Goal: Task Accomplishment & Management: Use online tool/utility

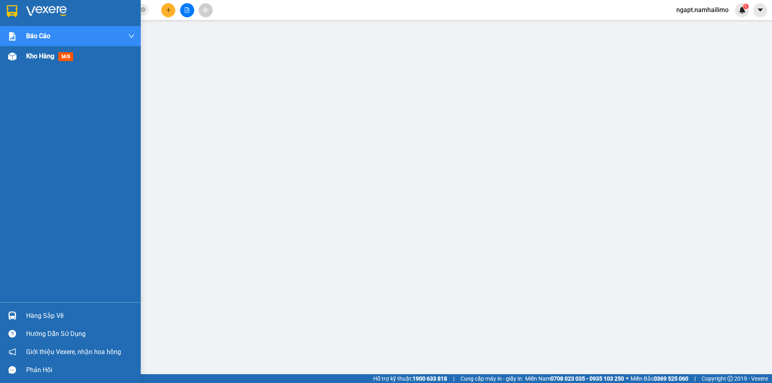
click at [37, 53] on span "Kho hàng" at bounding box center [40, 56] width 28 height 8
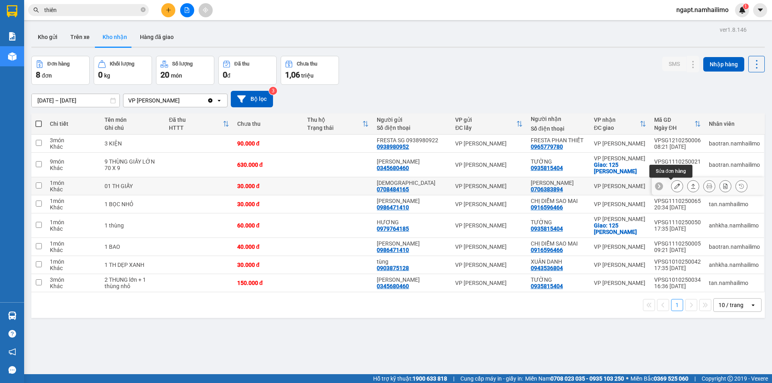
click at [674, 188] on icon at bounding box center [677, 186] width 6 height 6
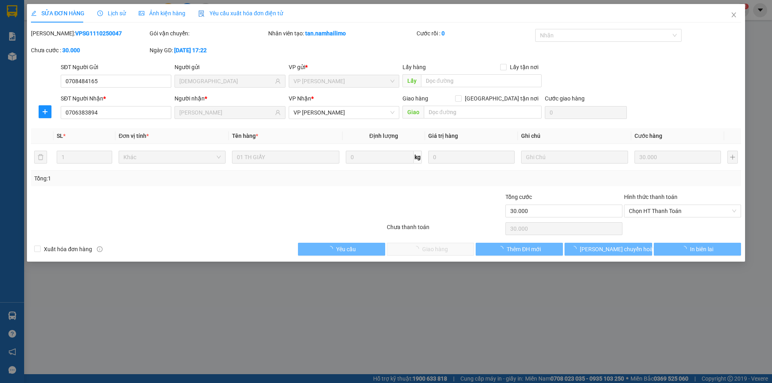
type input "0708484165"
type input "[DEMOGRAPHIC_DATA]"
type input "0706383894"
type input "[PERSON_NAME]"
type input "30.000"
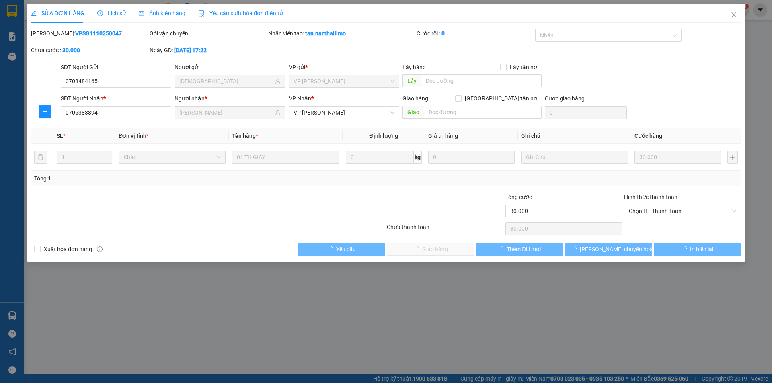
type input "30.000"
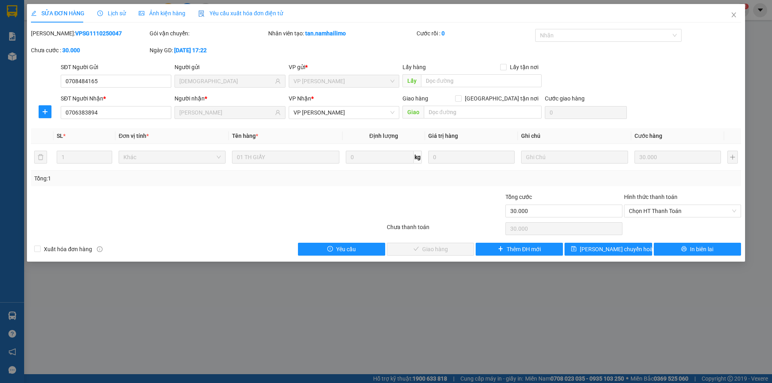
click at [100, 34] on div "[PERSON_NAME]: VPSG1110250047" at bounding box center [89, 33] width 117 height 9
drag, startPoint x: 97, startPoint y: 33, endPoint x: 51, endPoint y: 32, distance: 46.2
click at [75, 32] on b "VPSG1110250047" at bounding box center [98, 33] width 47 height 6
copy b "VPSG1110250047"
click at [736, 18] on icon "close" at bounding box center [733, 15] width 6 height 6
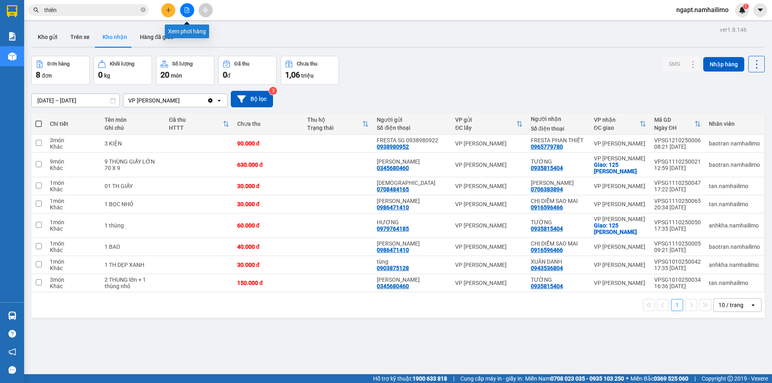
click at [186, 11] on icon "file-add" at bounding box center [187, 10] width 4 height 6
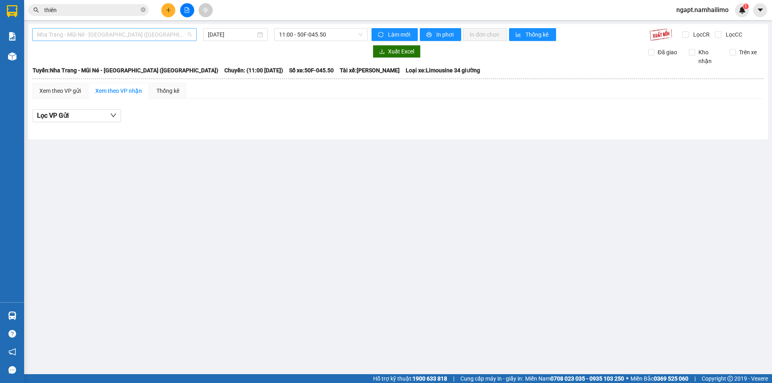
click at [183, 28] on div "Nha Trang - Mũi Né - [GEOGRAPHIC_DATA] ([GEOGRAPHIC_DATA])" at bounding box center [114, 34] width 164 height 13
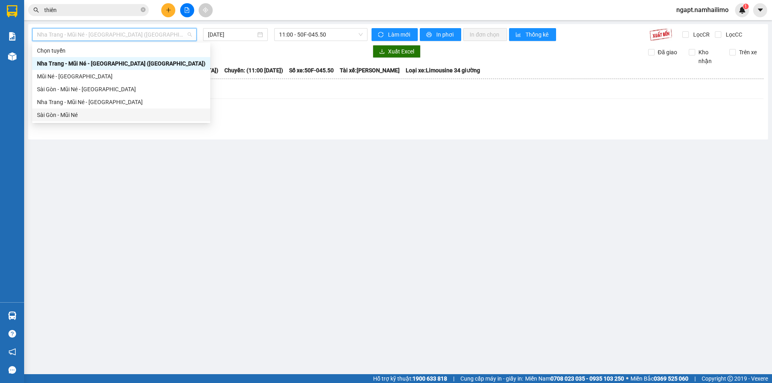
click at [75, 118] on div "Sài Gòn - Mũi Né" at bounding box center [121, 115] width 168 height 9
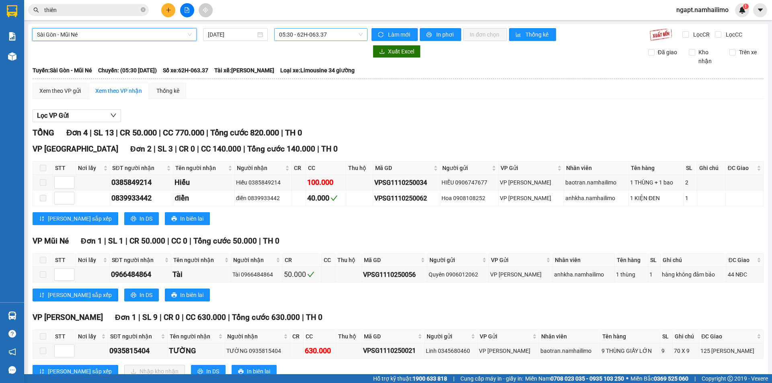
click at [342, 35] on span "05:30 - 62H-063.37" at bounding box center [321, 35] width 84 height 12
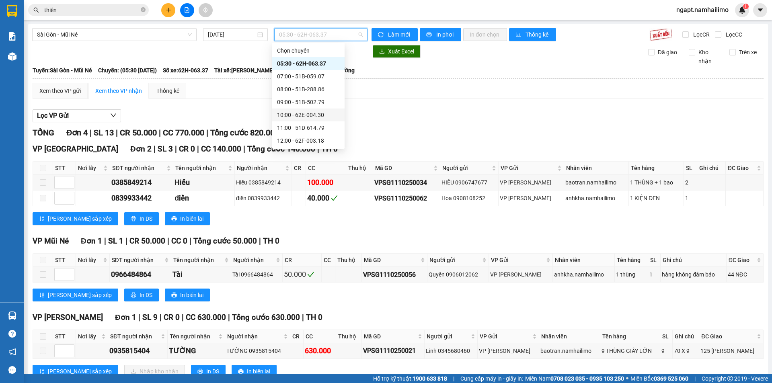
scroll to position [53, 0]
click at [213, 35] on input "[DATE]" at bounding box center [232, 34] width 48 height 9
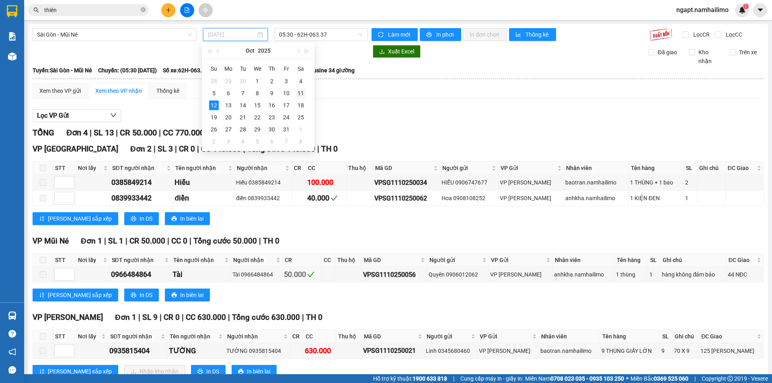
click at [301, 95] on div "11" at bounding box center [301, 93] width 10 height 10
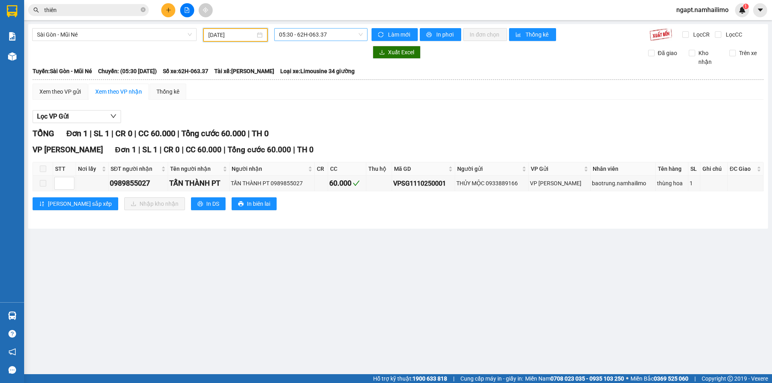
click at [343, 37] on span "05:30 - 62H-063.37" at bounding box center [321, 35] width 84 height 12
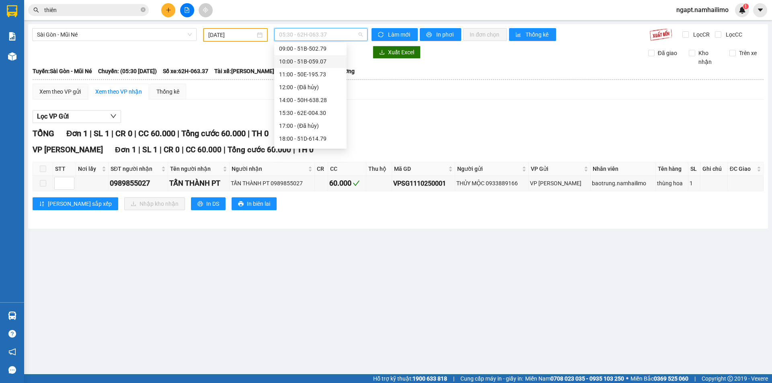
scroll to position [90, 0]
click at [320, 117] on div "18:00 - 51D-614.79" at bounding box center [310, 115] width 63 height 9
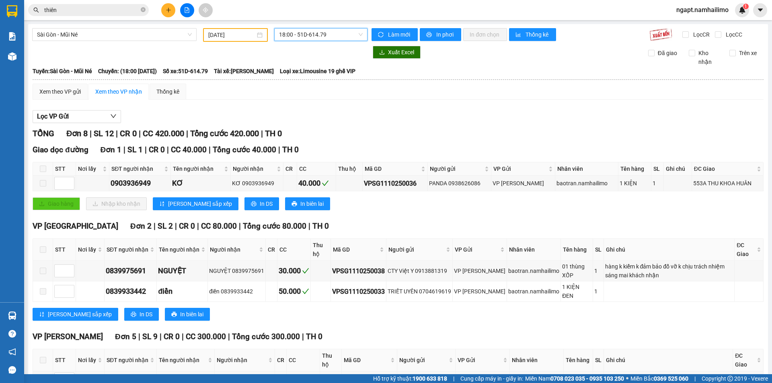
click at [339, 37] on span "18:00 - 51D-614.79" at bounding box center [321, 35] width 84 height 12
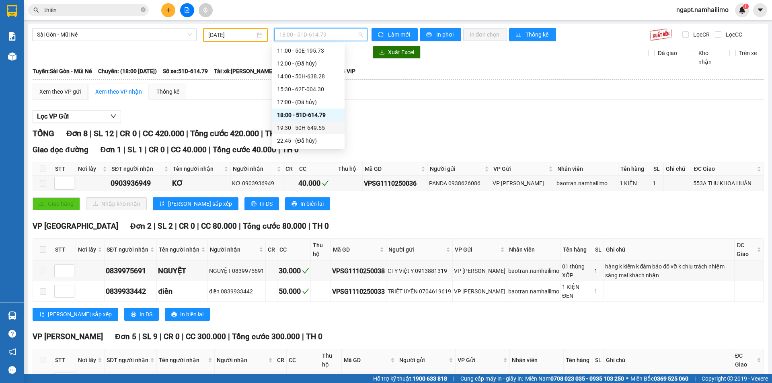
click at [321, 130] on div "19:30 - 50H-649.55" at bounding box center [308, 127] width 63 height 9
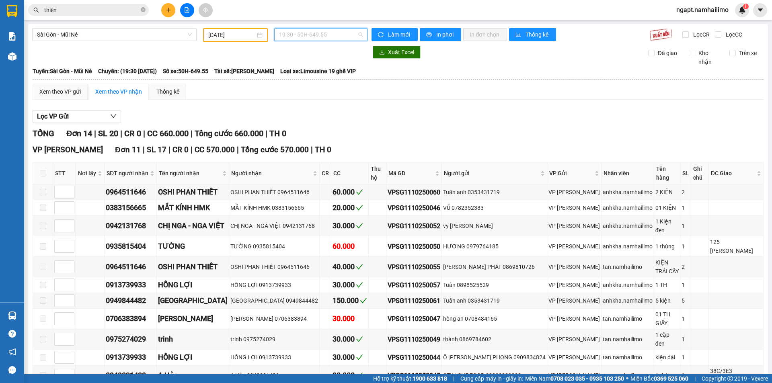
click at [342, 40] on span "19:30 - 50H-649.55" at bounding box center [321, 35] width 84 height 12
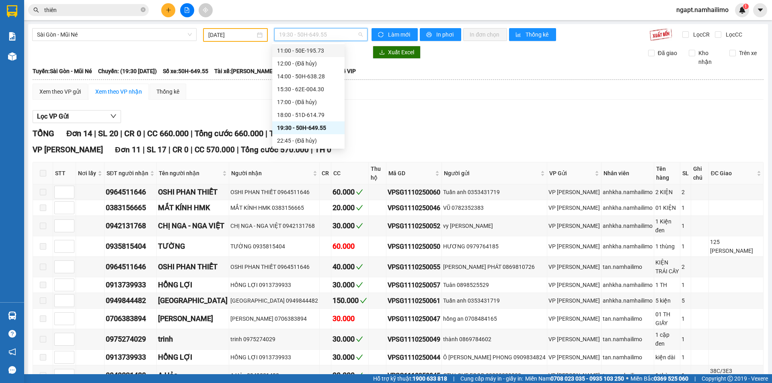
click at [211, 32] on input "[DATE]" at bounding box center [231, 35] width 47 height 9
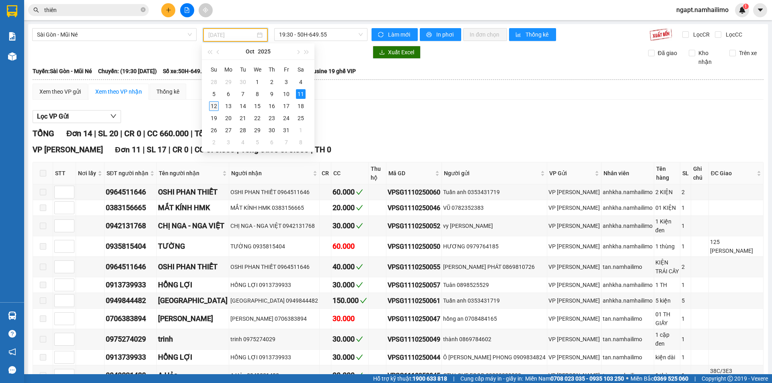
click at [214, 105] on div "12" at bounding box center [214, 106] width 10 height 10
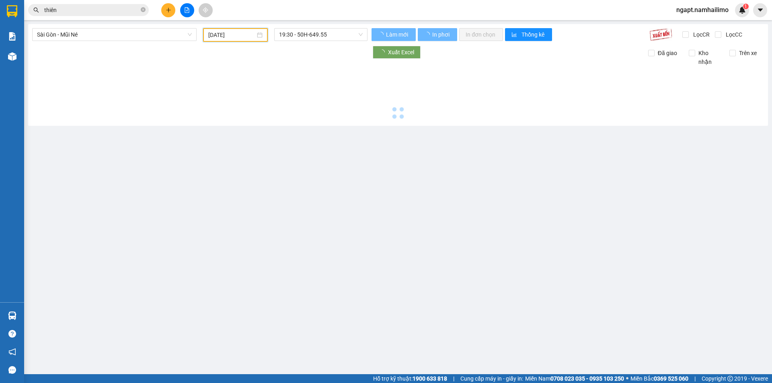
type input "[DATE]"
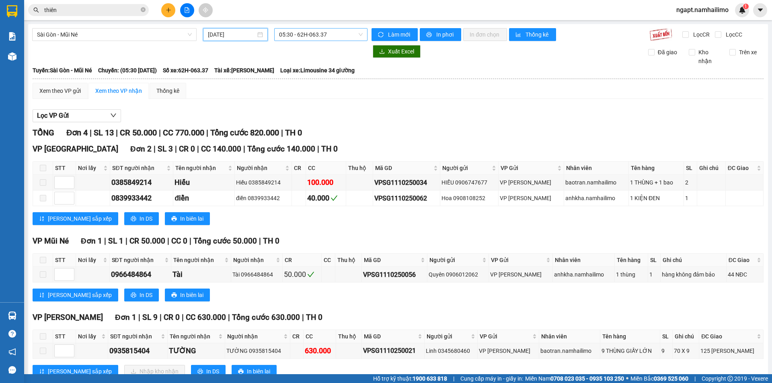
click at [343, 34] on span "05:30 - 62H-063.37" at bounding box center [321, 35] width 84 height 12
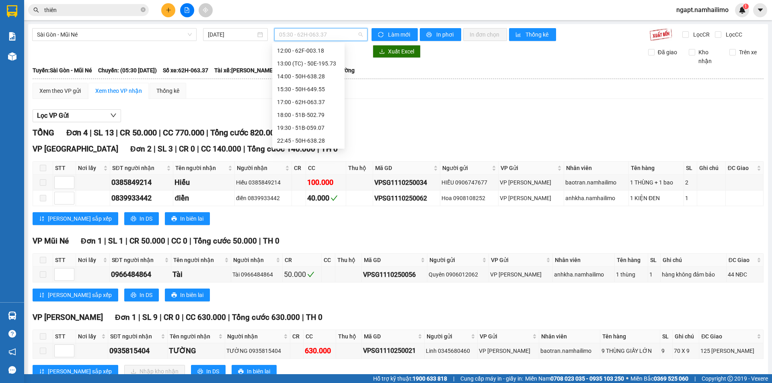
scroll to position [13, 0]
click at [326, 117] on div "11:00 - 51D-614.79" at bounding box center [308, 115] width 63 height 9
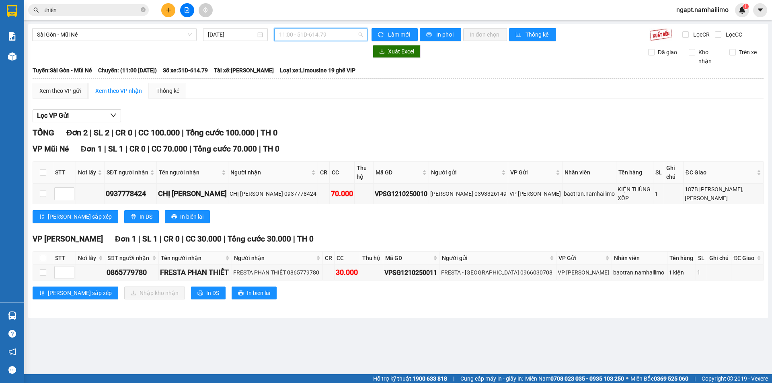
click at [330, 33] on span "11:00 - 51D-614.79" at bounding box center [321, 35] width 84 height 12
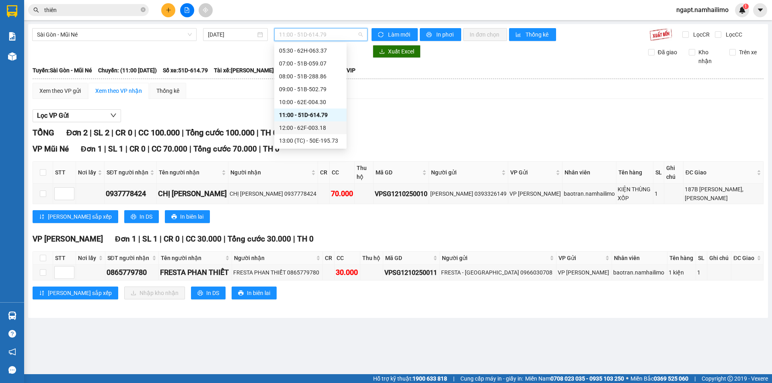
click at [323, 128] on div "12:00 - 62F-003.18" at bounding box center [310, 127] width 63 height 9
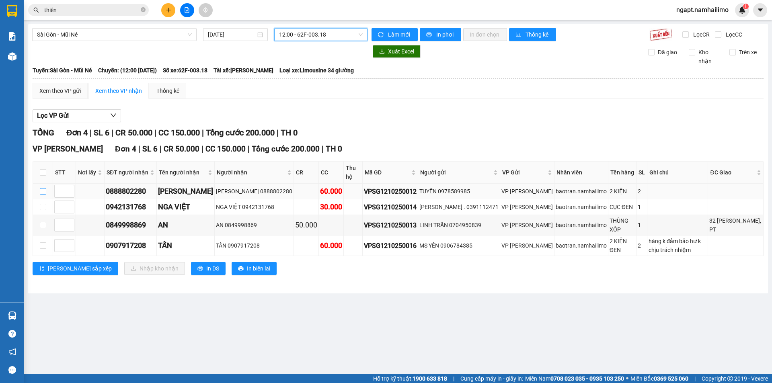
click at [41, 193] on input "checkbox" at bounding box center [43, 191] width 6 height 6
checkbox input "true"
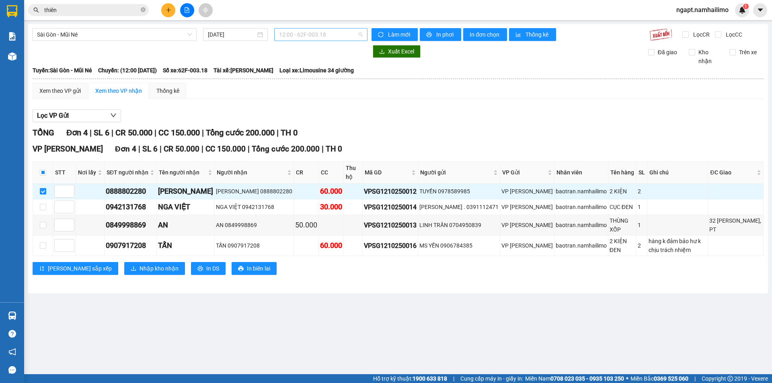
click at [346, 37] on span "12:00 - 62F-003.18" at bounding box center [321, 35] width 84 height 12
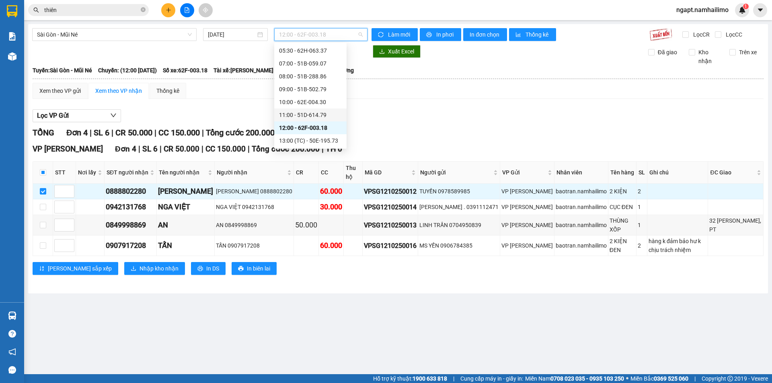
click at [317, 116] on div "11:00 - 51D-614.79" at bounding box center [310, 115] width 63 height 9
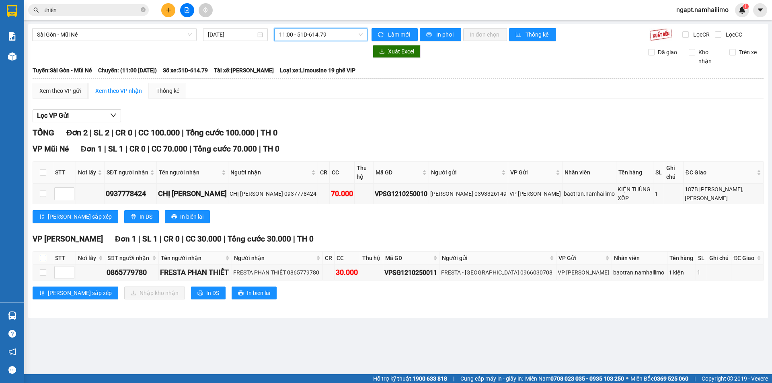
click at [40, 255] on input "checkbox" at bounding box center [43, 258] width 6 height 6
checkbox input "true"
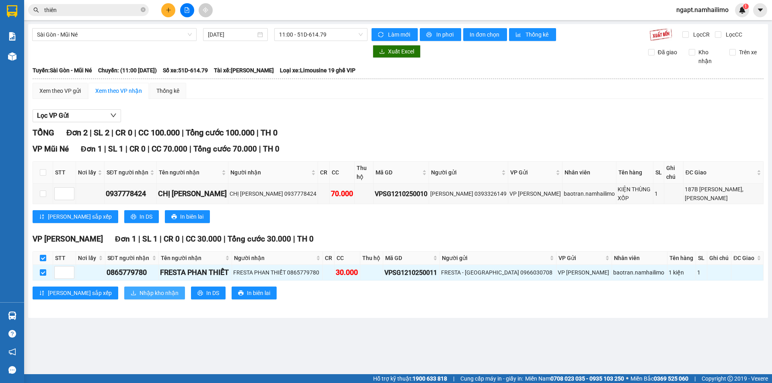
click at [139, 289] on span "Nhập kho nhận" at bounding box center [158, 293] width 39 height 9
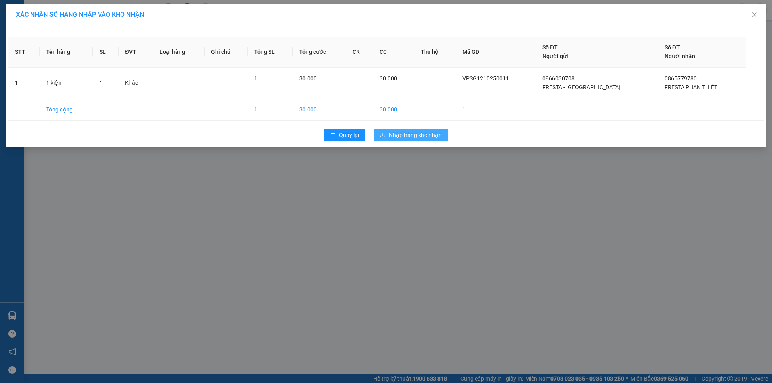
click at [405, 137] on span "Nhập hàng kho nhận" at bounding box center [415, 135] width 53 height 9
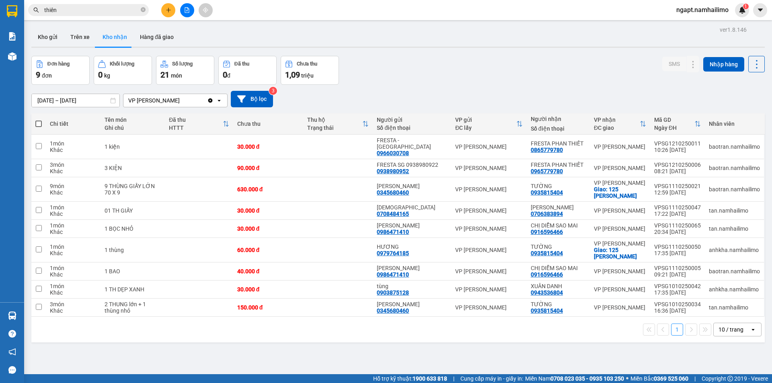
click at [706, 6] on span "ngapt.namhailimo" at bounding box center [702, 10] width 65 height 10
click at [698, 22] on span "Đăng xuất" at bounding box center [706, 24] width 48 height 9
